Goal: Task Accomplishment & Management: Use online tool/utility

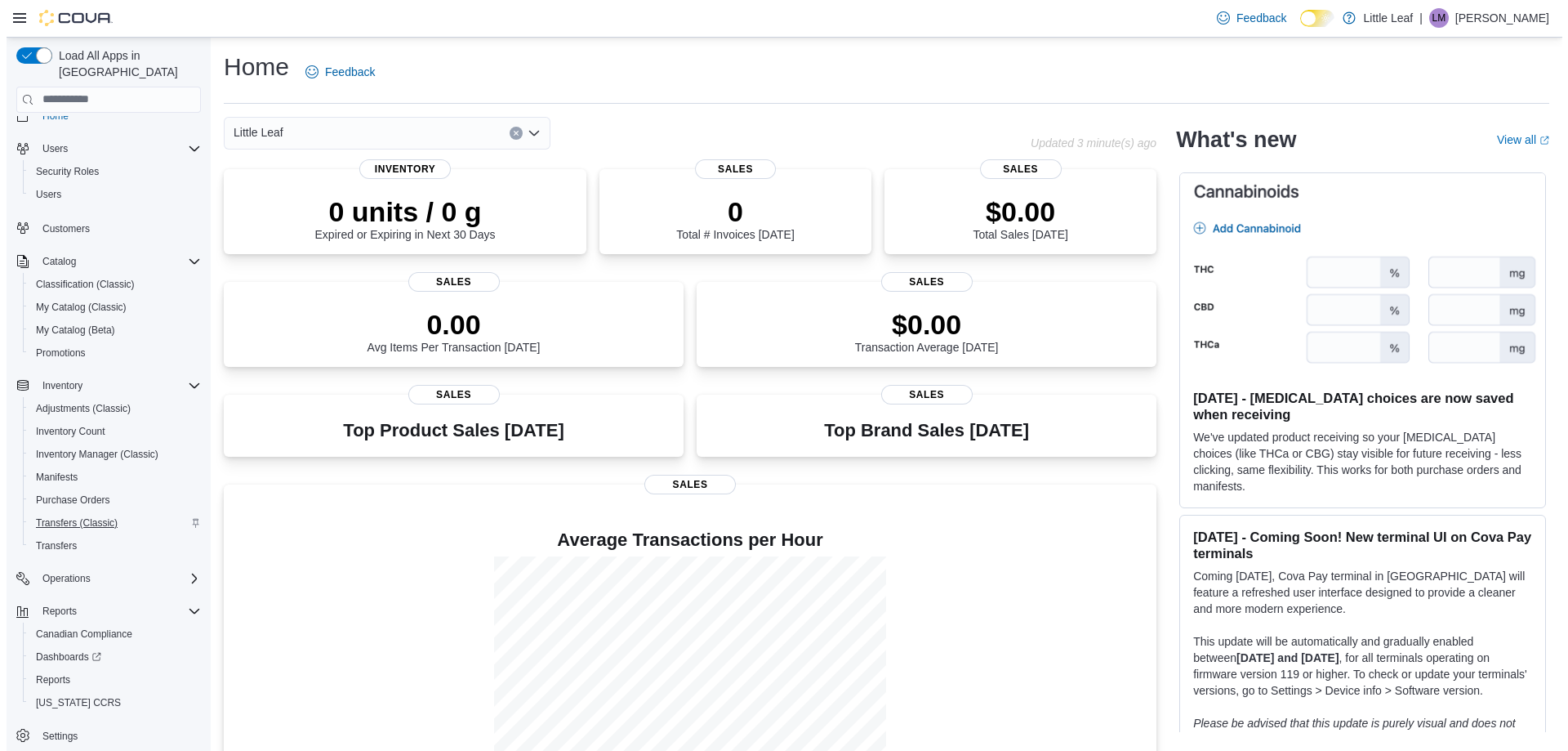
scroll to position [25, 0]
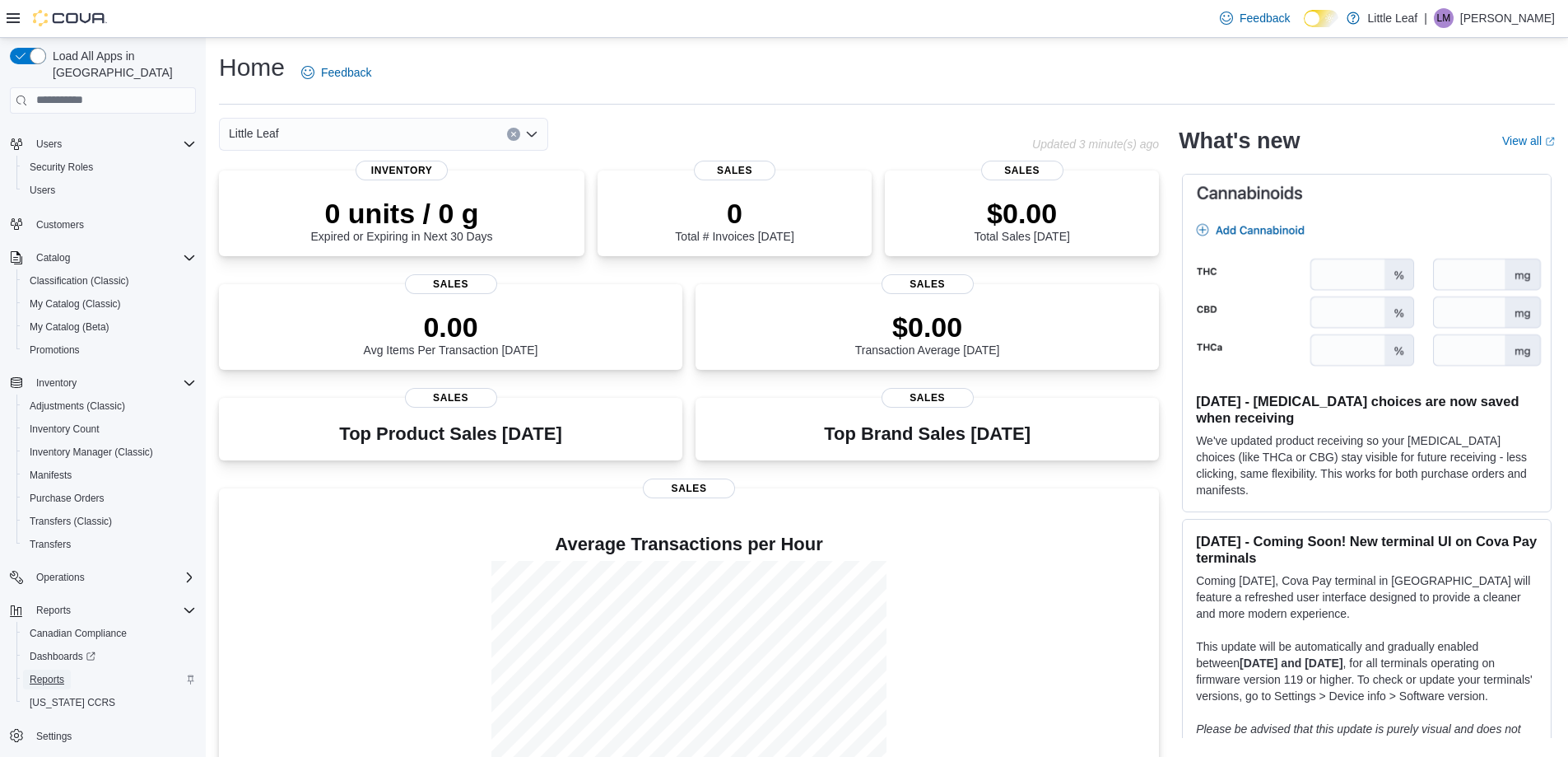
click at [52, 673] on span "Reports" at bounding box center [47, 680] width 35 height 14
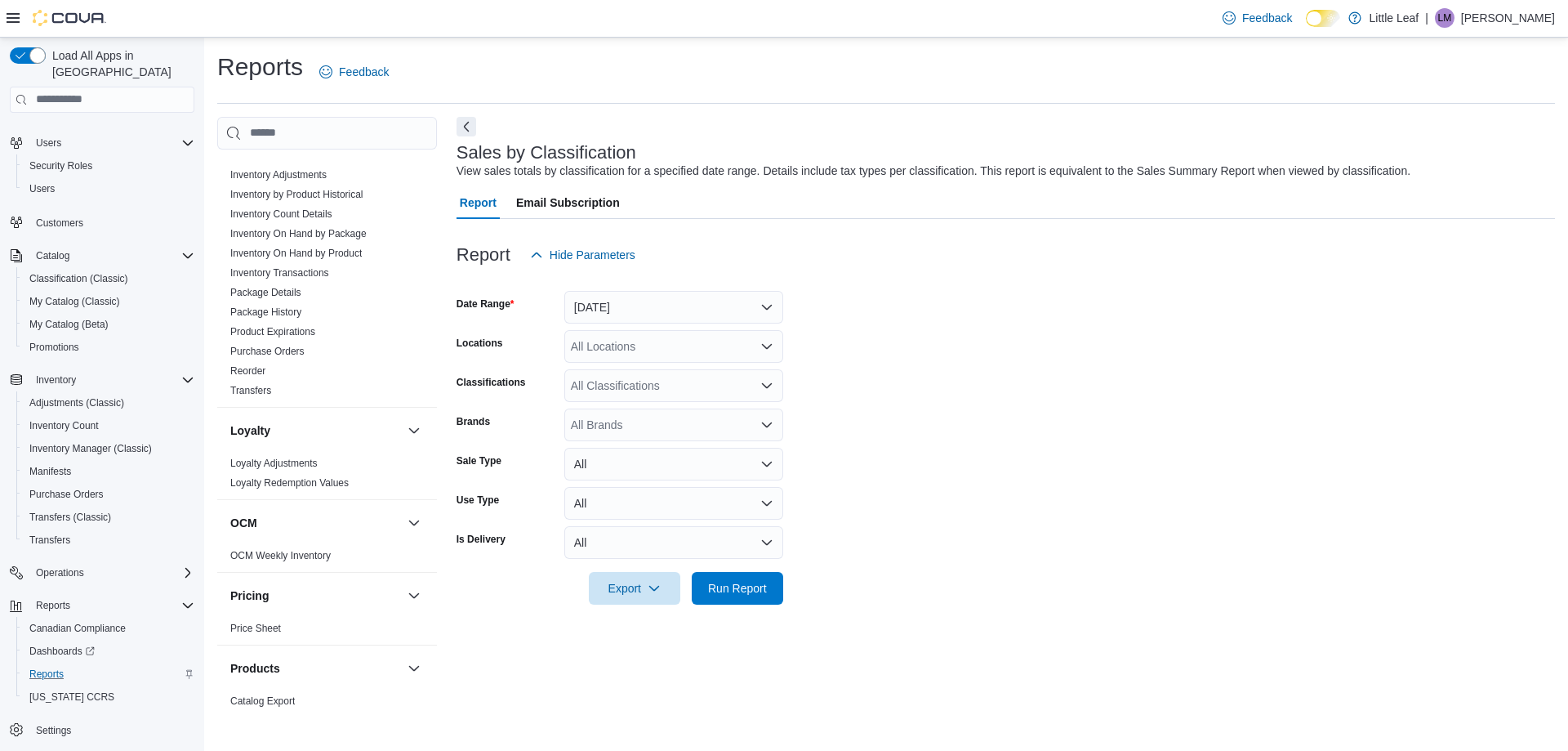
scroll to position [1062, 0]
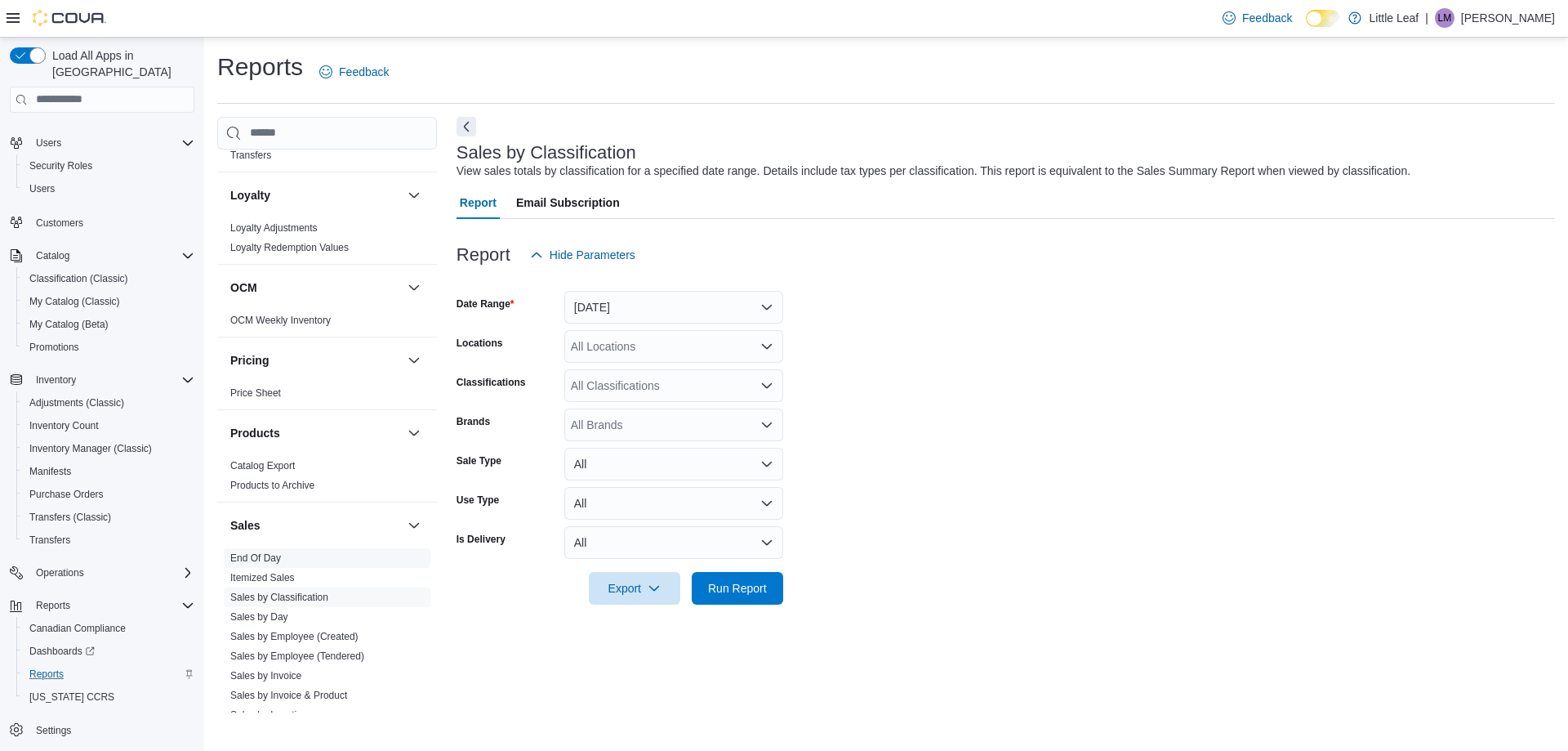
click at [265, 552] on link "End Of Day" at bounding box center [255, 558] width 51 height 11
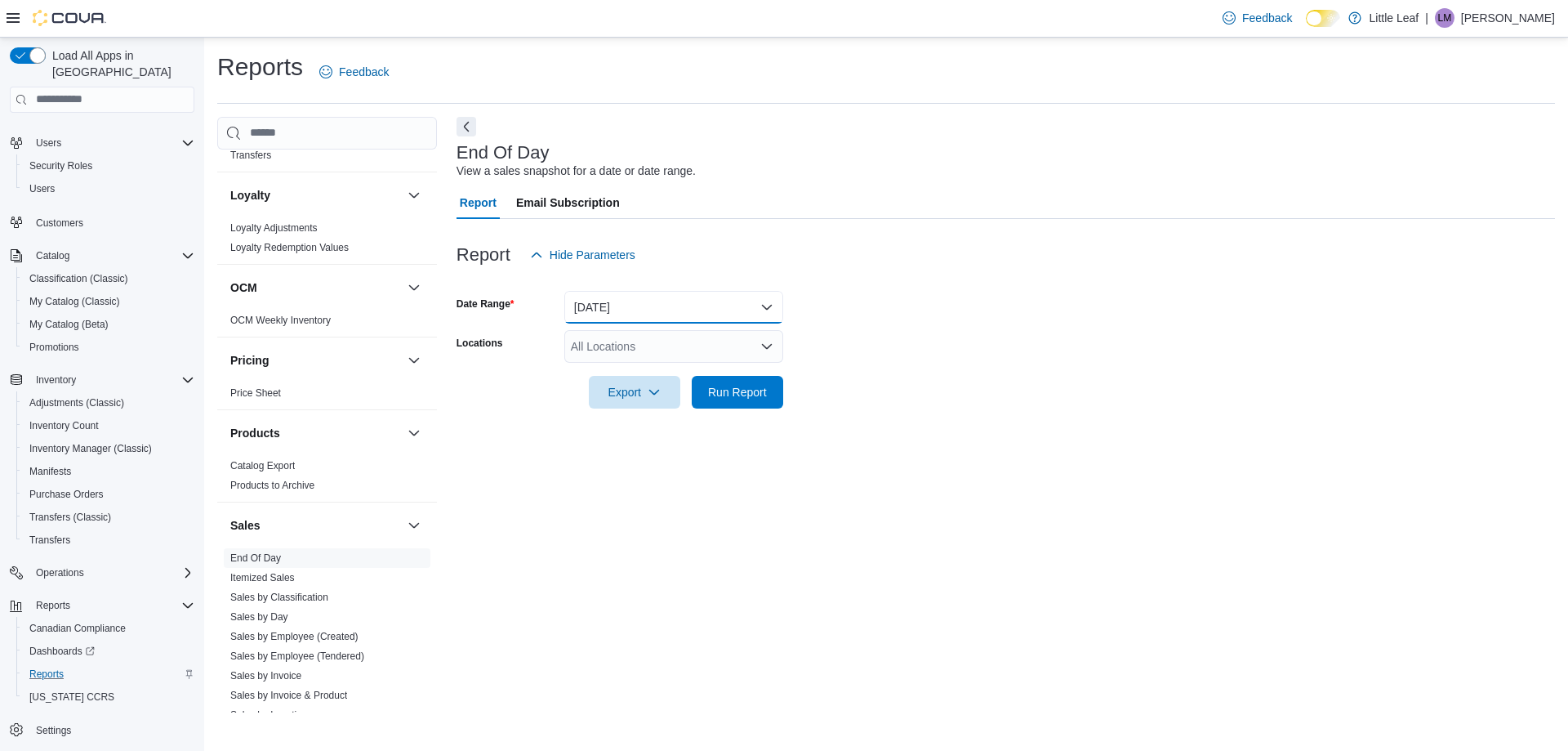
click at [669, 311] on button "[DATE]" at bounding box center [674, 307] width 219 height 33
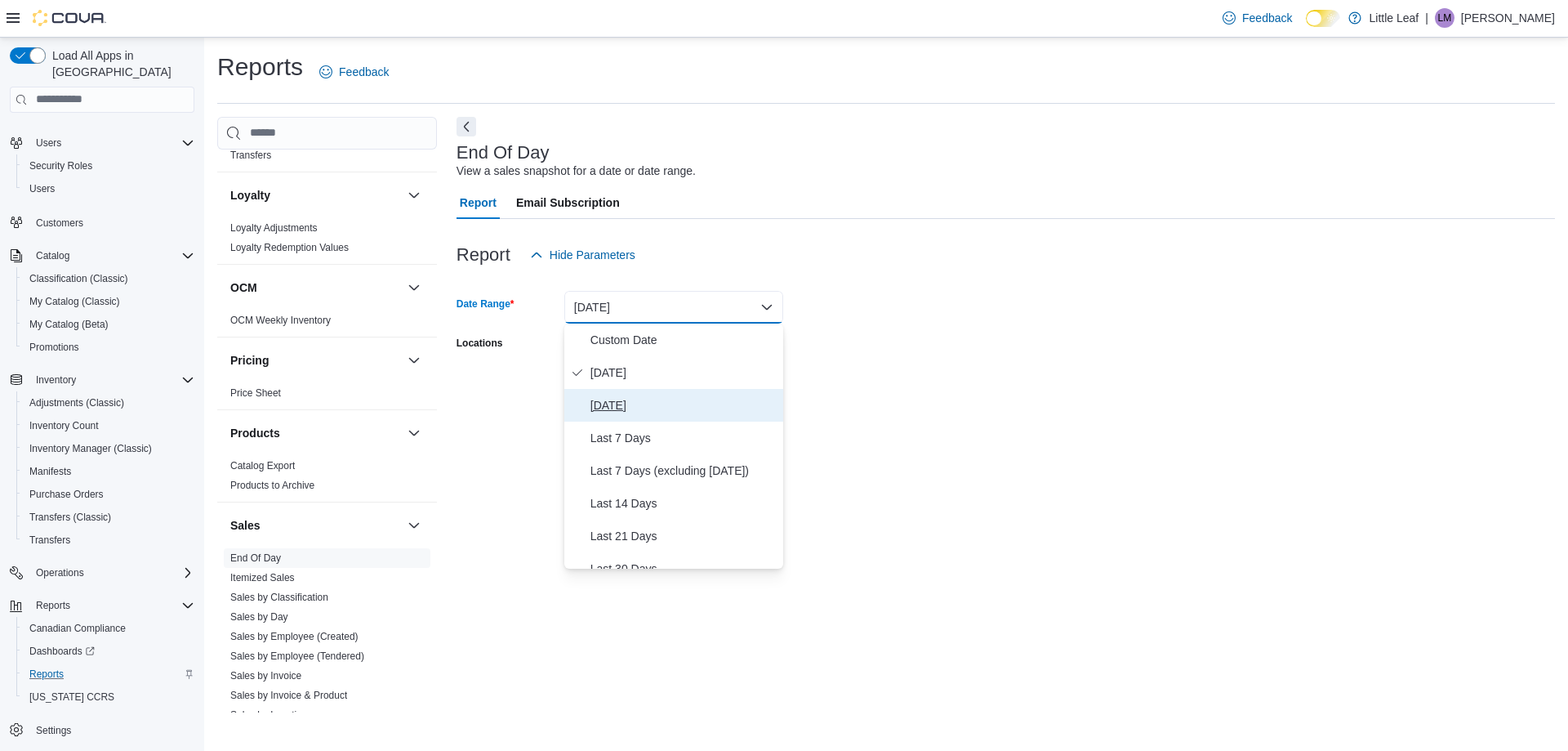
click at [629, 401] on span "[DATE]" at bounding box center [683, 405] width 187 height 19
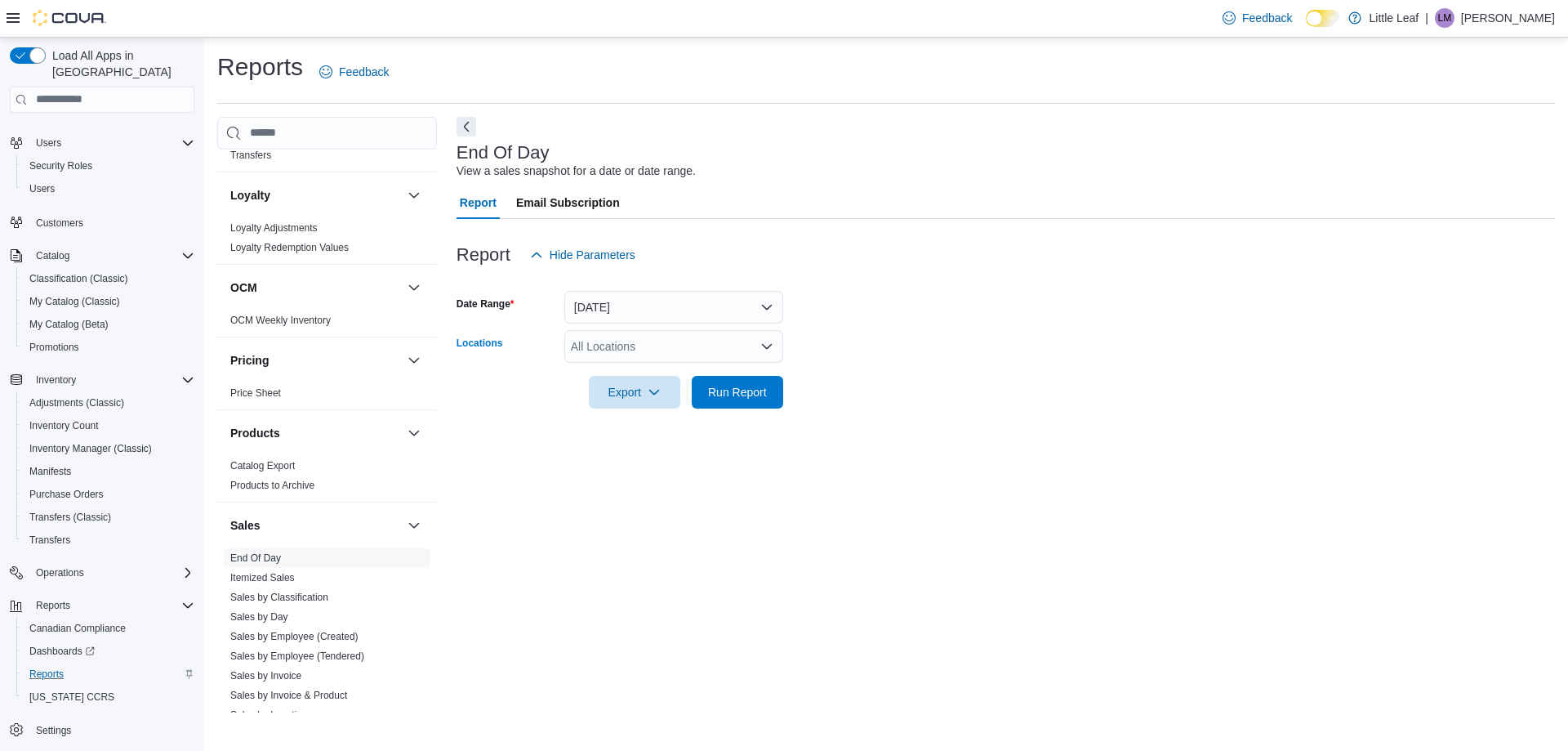
click at [676, 340] on div "All Locations" at bounding box center [674, 346] width 219 height 33
click at [702, 396] on span "[STREET_ADDRESS]" at bounding box center [656, 397] width 113 height 16
click at [658, 394] on icon "button" at bounding box center [654, 391] width 13 height 13
click at [650, 462] on span "Export to Pdf" at bounding box center [637, 457] width 74 height 13
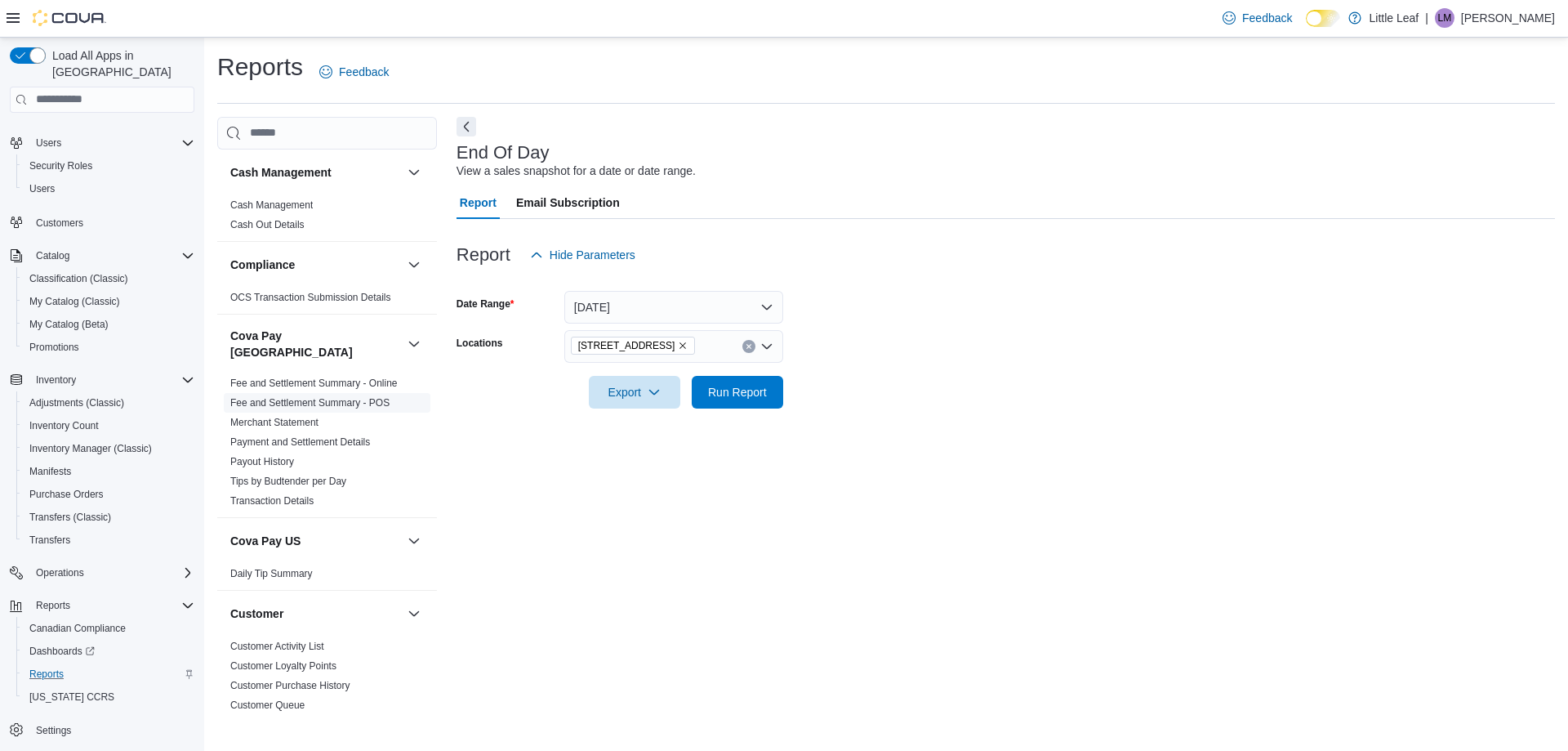
click at [327, 397] on link "Fee and Settlement Summary - POS" at bounding box center [310, 403] width 159 height 11
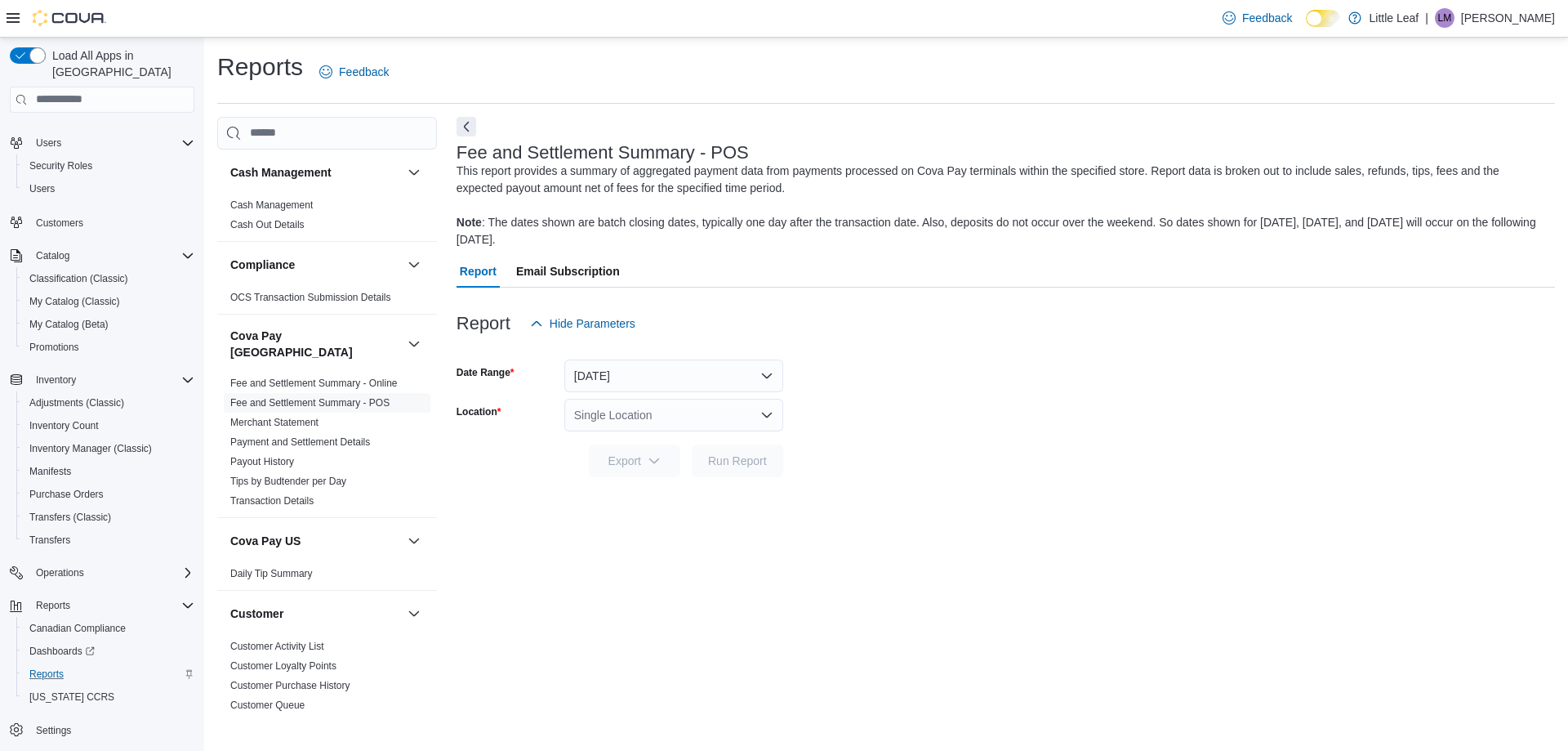
click at [610, 415] on div "Single Location" at bounding box center [674, 415] width 219 height 33
click at [662, 460] on span "[STREET_ADDRESS]" at bounding box center [675, 466] width 113 height 16
click at [729, 465] on span "Run Report" at bounding box center [737, 459] width 58 height 16
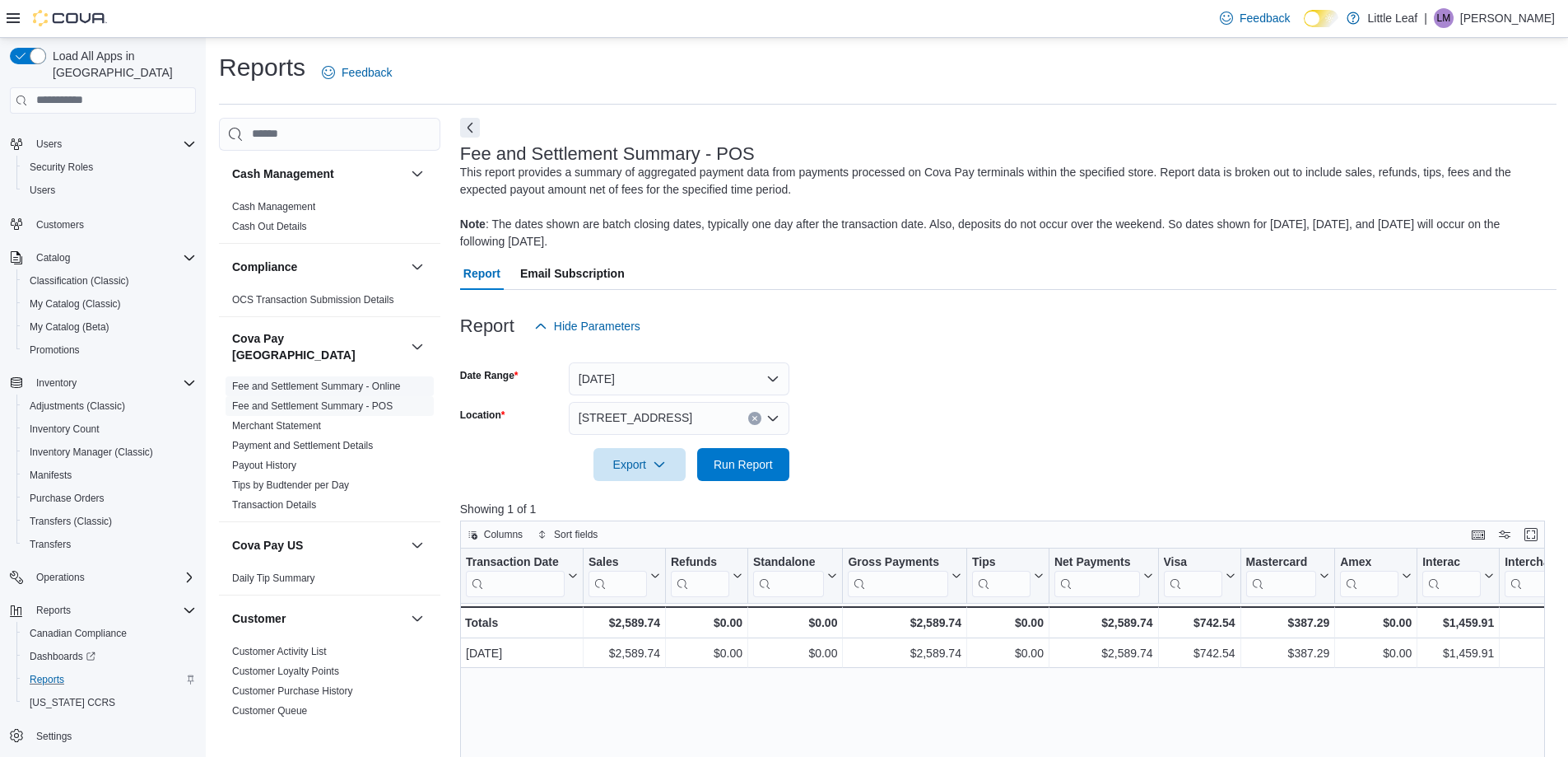
click at [327, 380] on link "Fee and Settlement Summary - Online" at bounding box center [316, 386] width 169 height 12
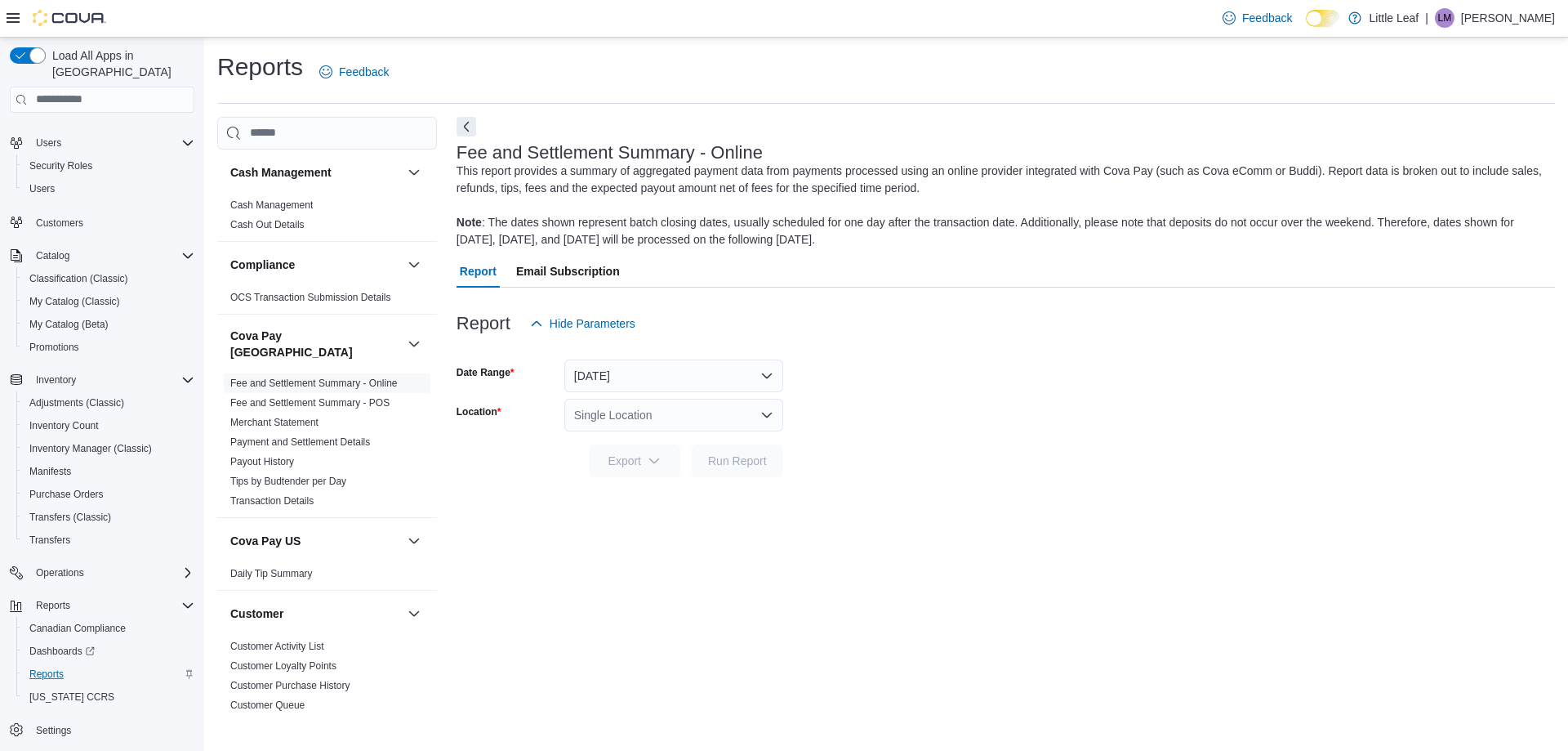
click at [646, 409] on div "Single Location" at bounding box center [674, 415] width 219 height 33
click at [705, 467] on span "[STREET_ADDRESS]" at bounding box center [675, 466] width 113 height 16
click at [730, 461] on span "Run Report" at bounding box center [737, 459] width 58 height 16
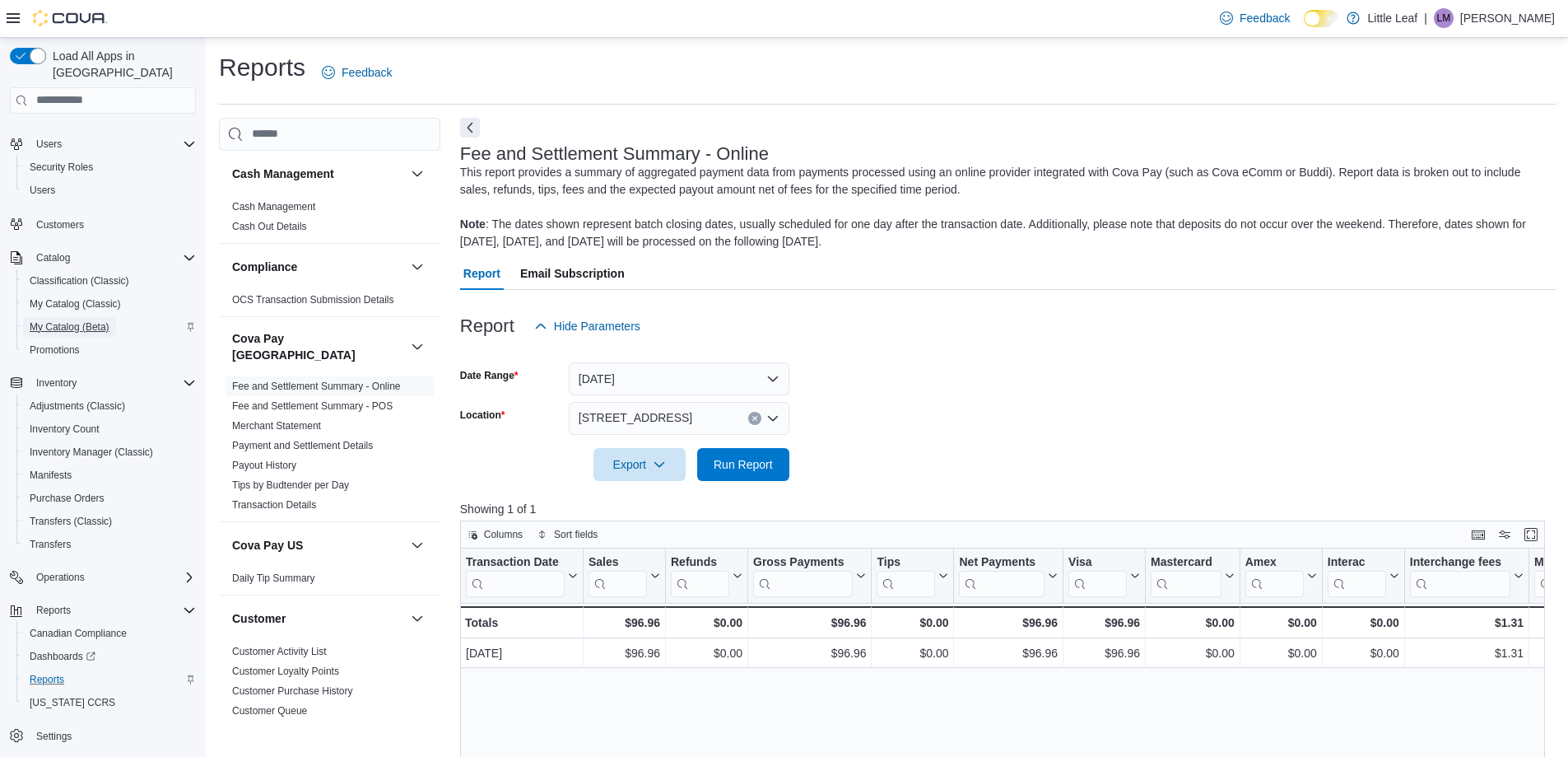
click at [77, 320] on span "My Catalog (Beta)" at bounding box center [69, 327] width 80 height 14
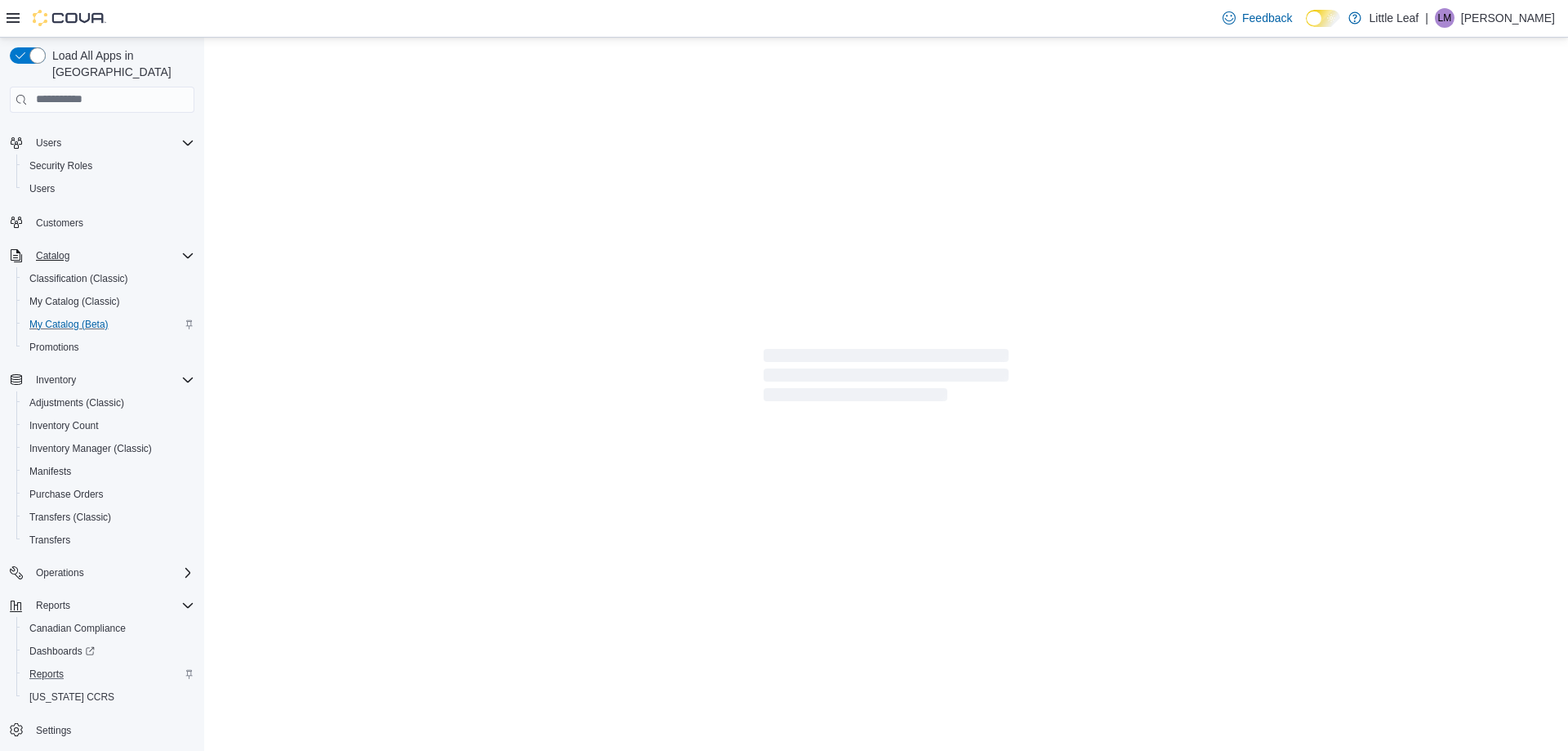
select select "**********"
